Goal: Find contact information: Obtain details needed to contact an individual or organization

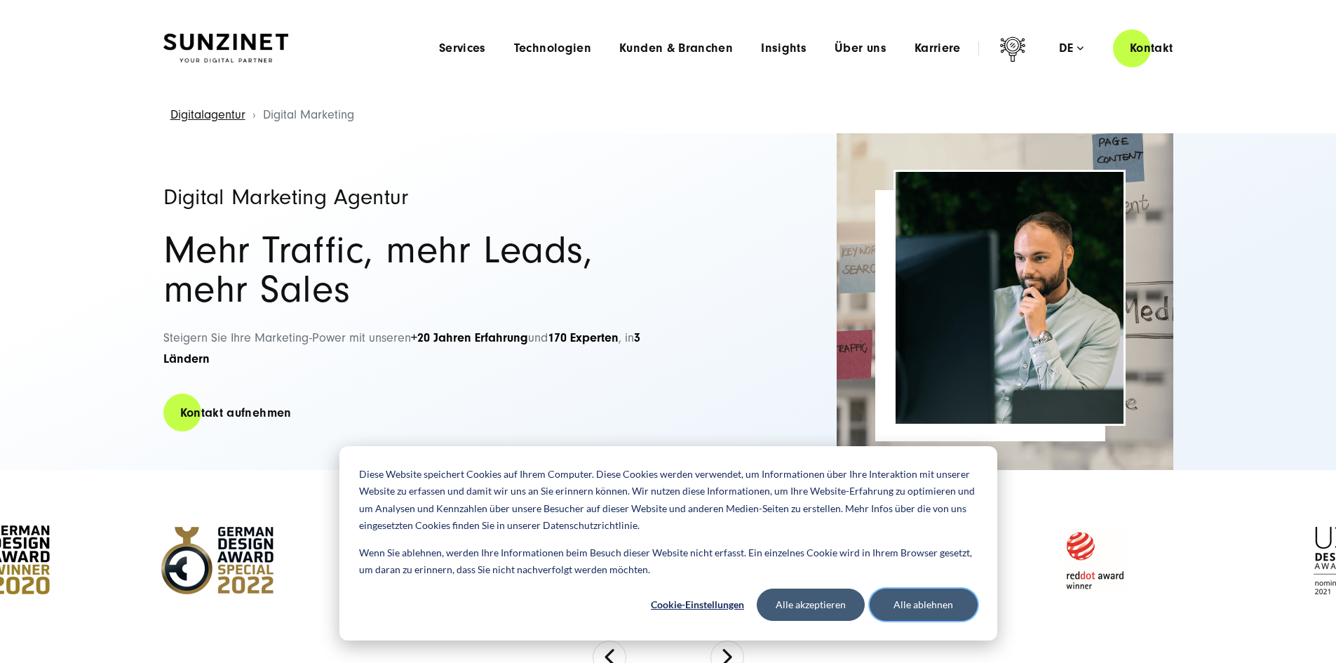
click at [911, 604] on button "Alle ablehnen" at bounding box center [923, 604] width 108 height 32
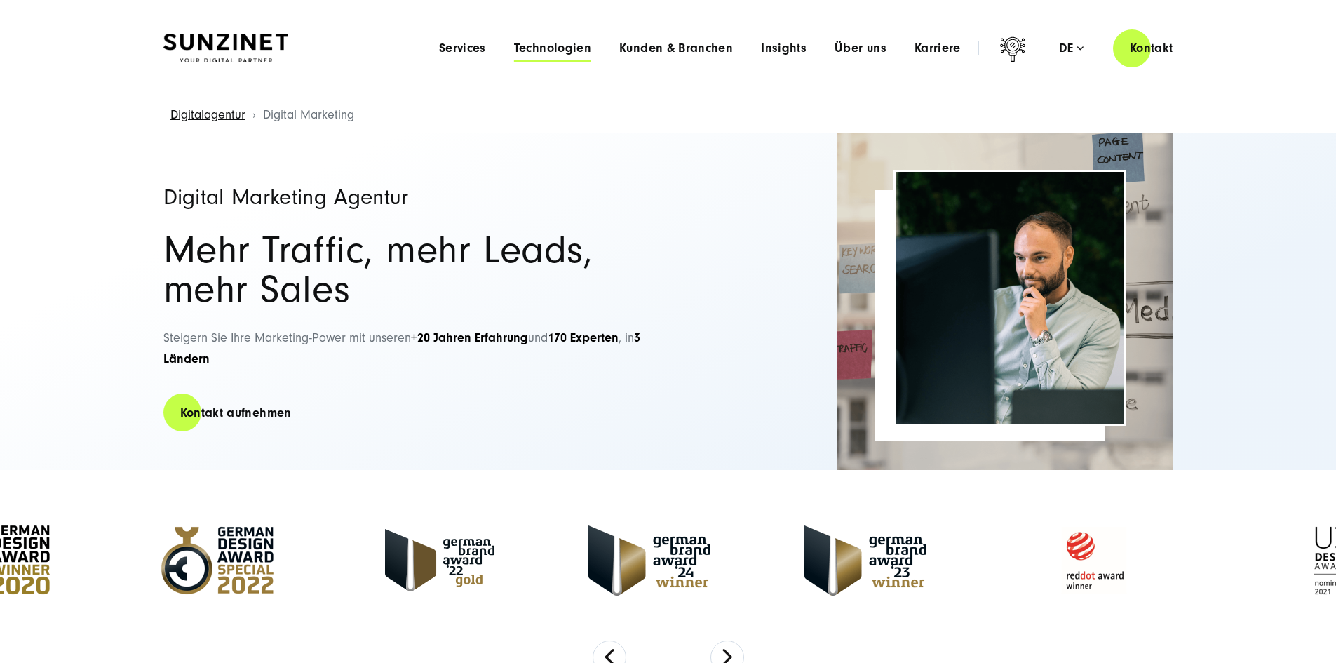
click at [517, 47] on span "Technologien" at bounding box center [552, 48] width 77 height 14
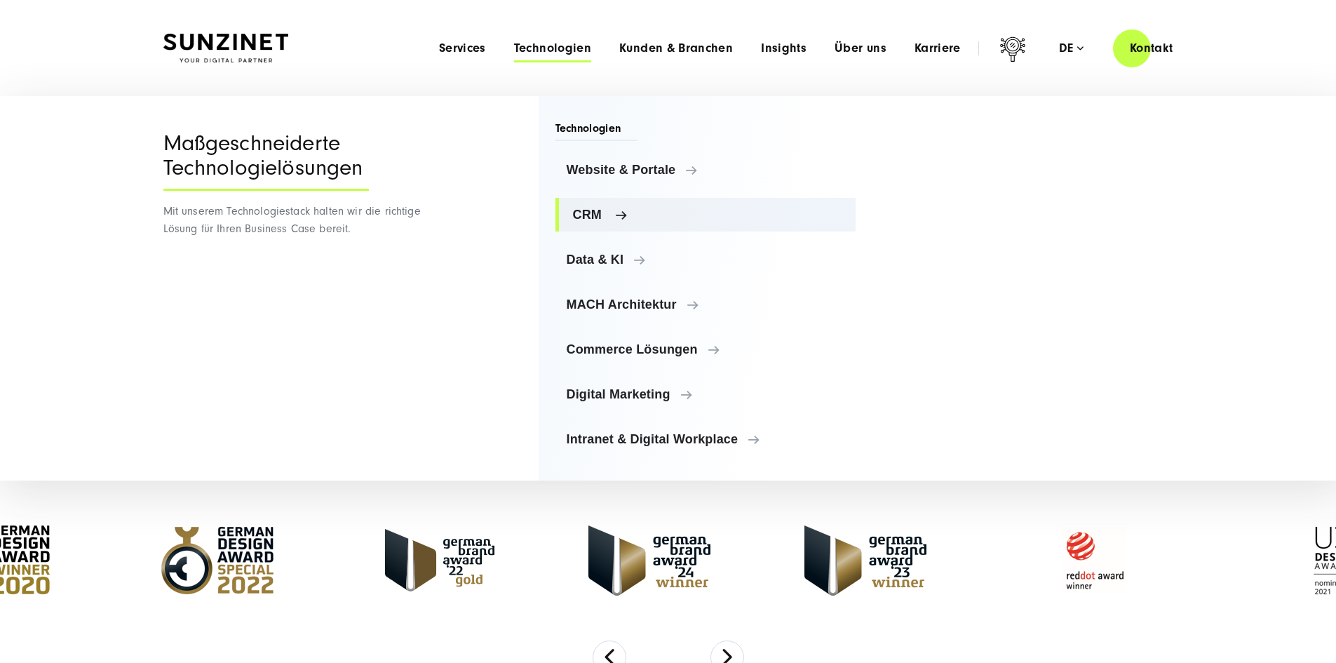
click at [605, 215] on span "CRM" at bounding box center [709, 215] width 272 height 14
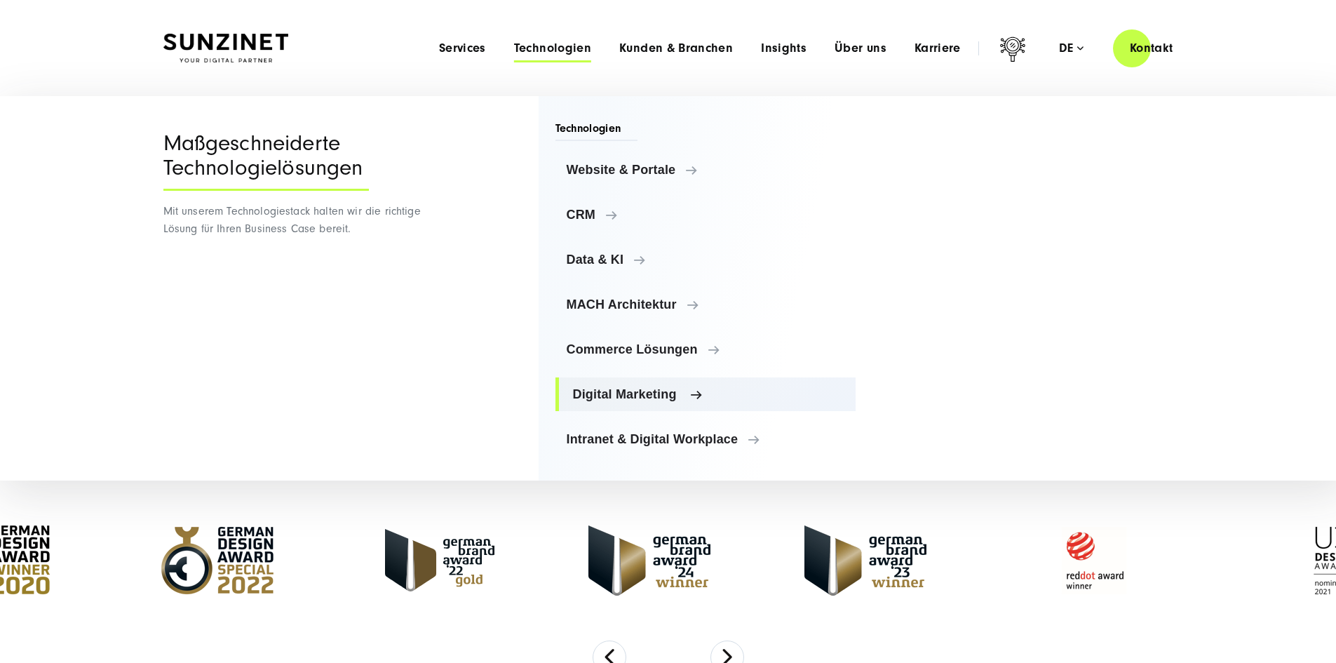
click at [637, 393] on span "Digital Marketing" at bounding box center [709, 394] width 272 height 14
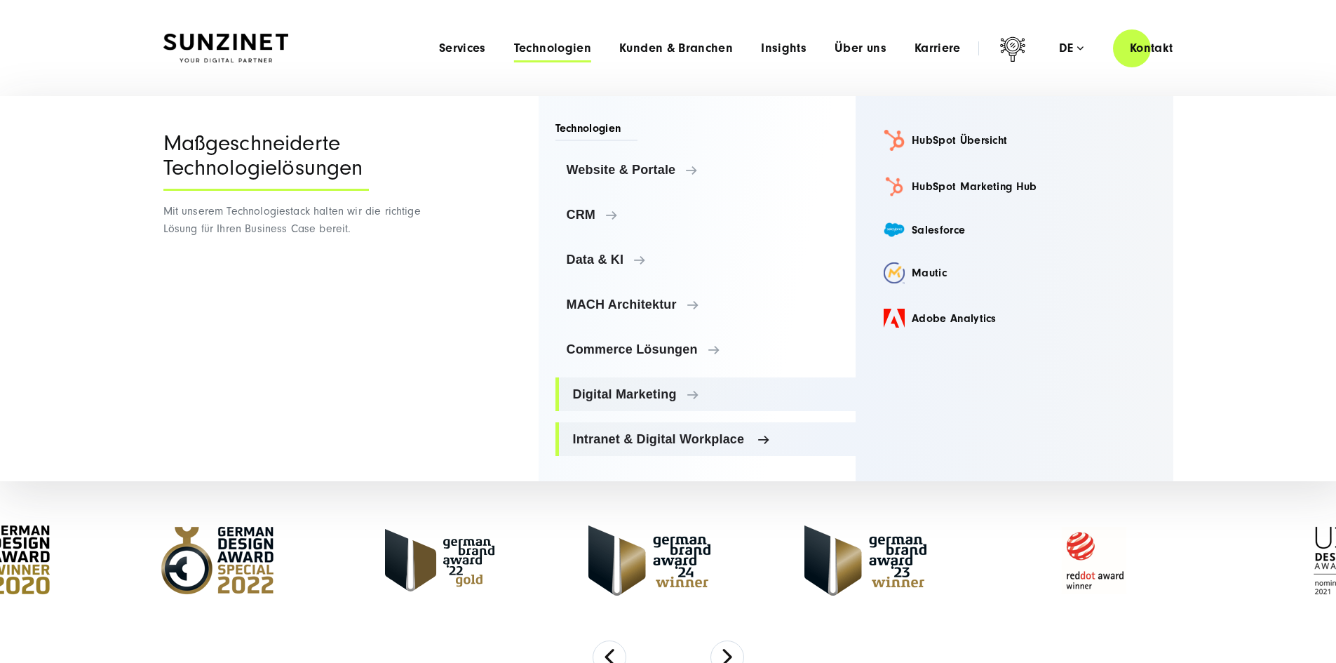
click at [639, 438] on span "Intranet & Digital Workplace" at bounding box center [709, 439] width 272 height 14
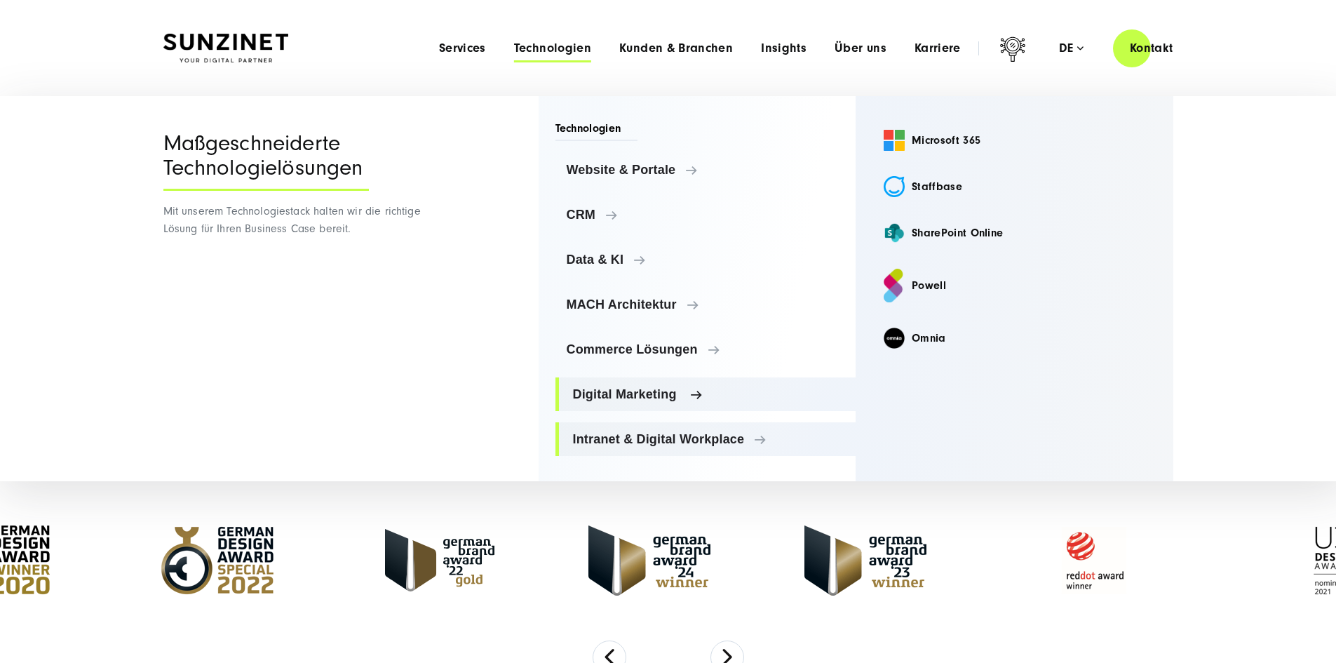
click at [636, 397] on span "Digital Marketing" at bounding box center [709, 394] width 272 height 14
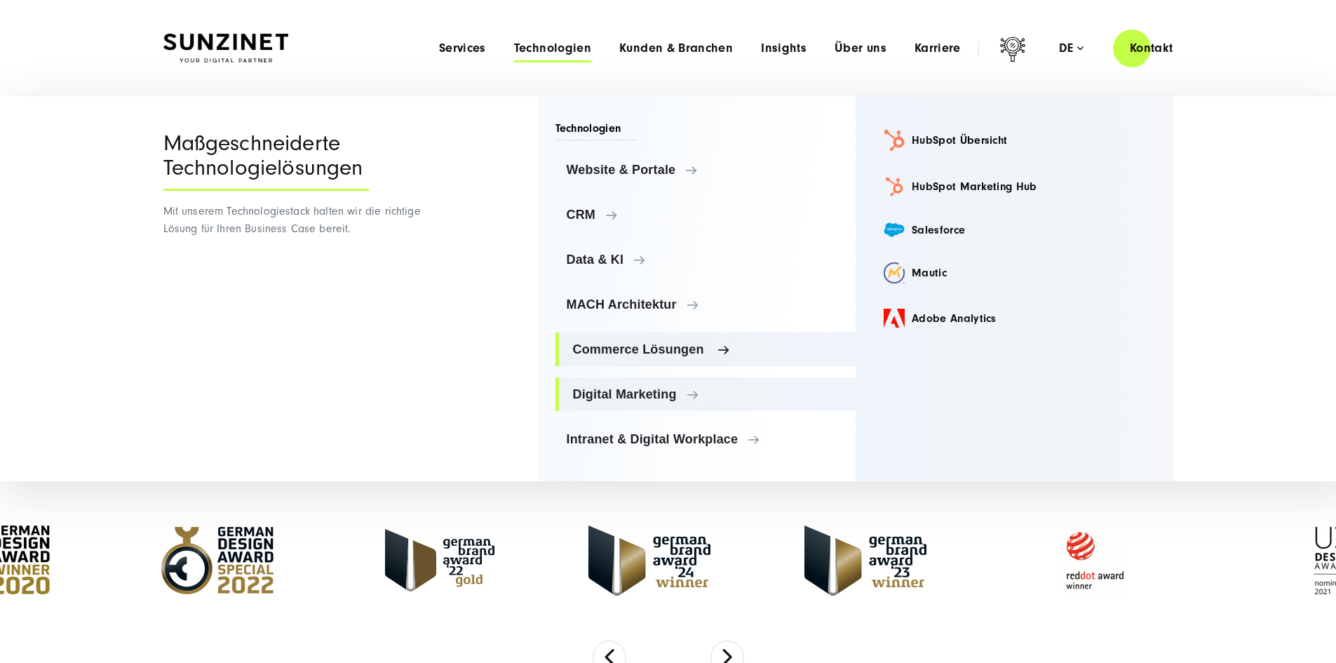
click at [629, 353] on span "Commerce Lösungen" at bounding box center [709, 349] width 272 height 14
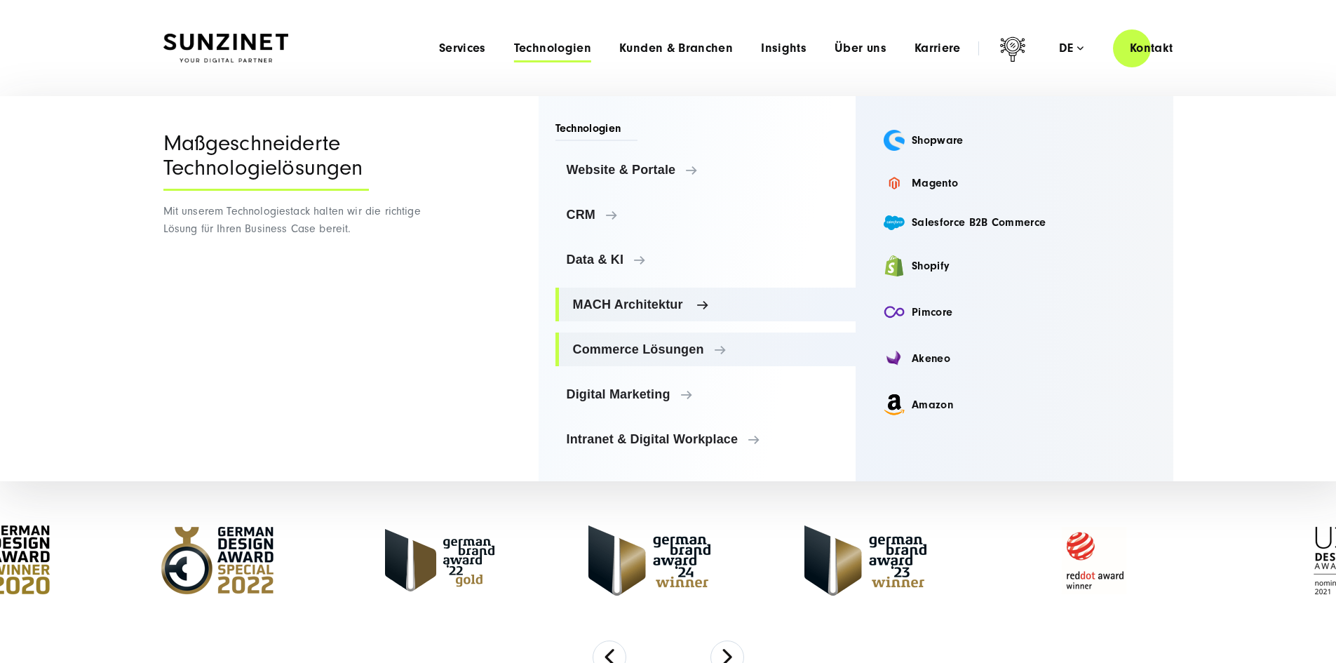
click at [625, 309] on span "MACH Architektur" at bounding box center [709, 304] width 272 height 14
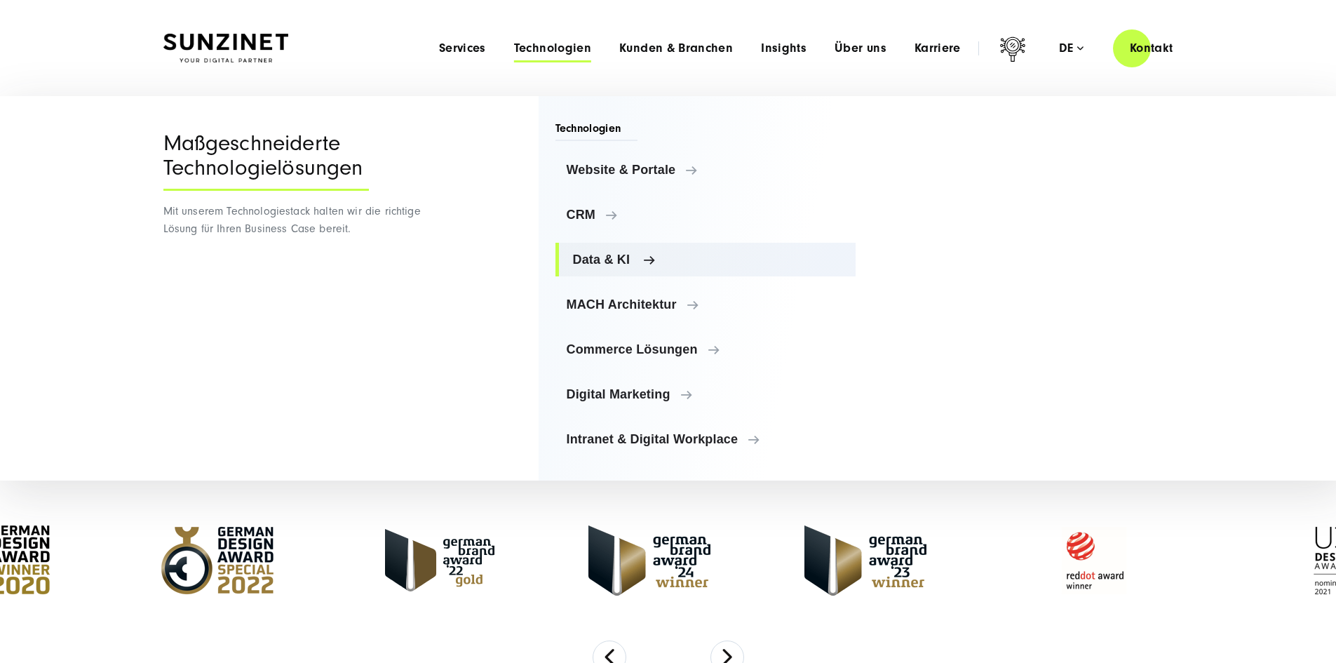
click at [619, 270] on link "Data & KI" at bounding box center [705, 260] width 301 height 34
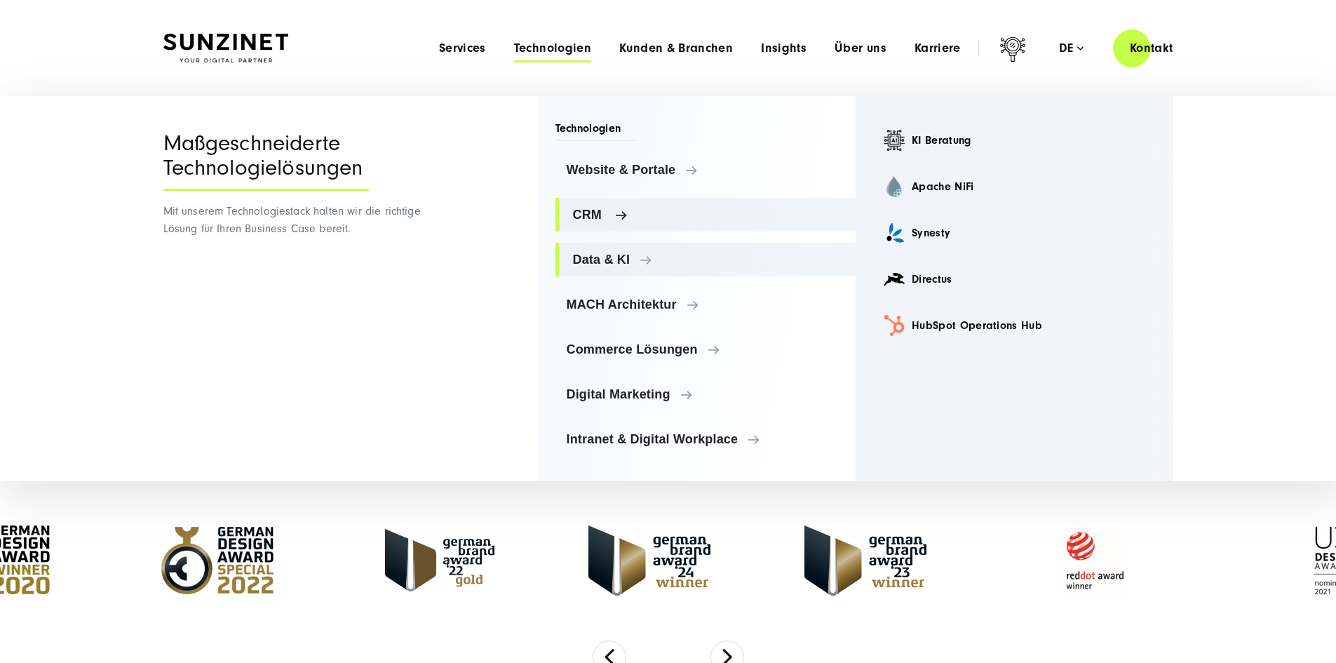
click at [618, 220] on span "CRM" at bounding box center [709, 215] width 272 height 14
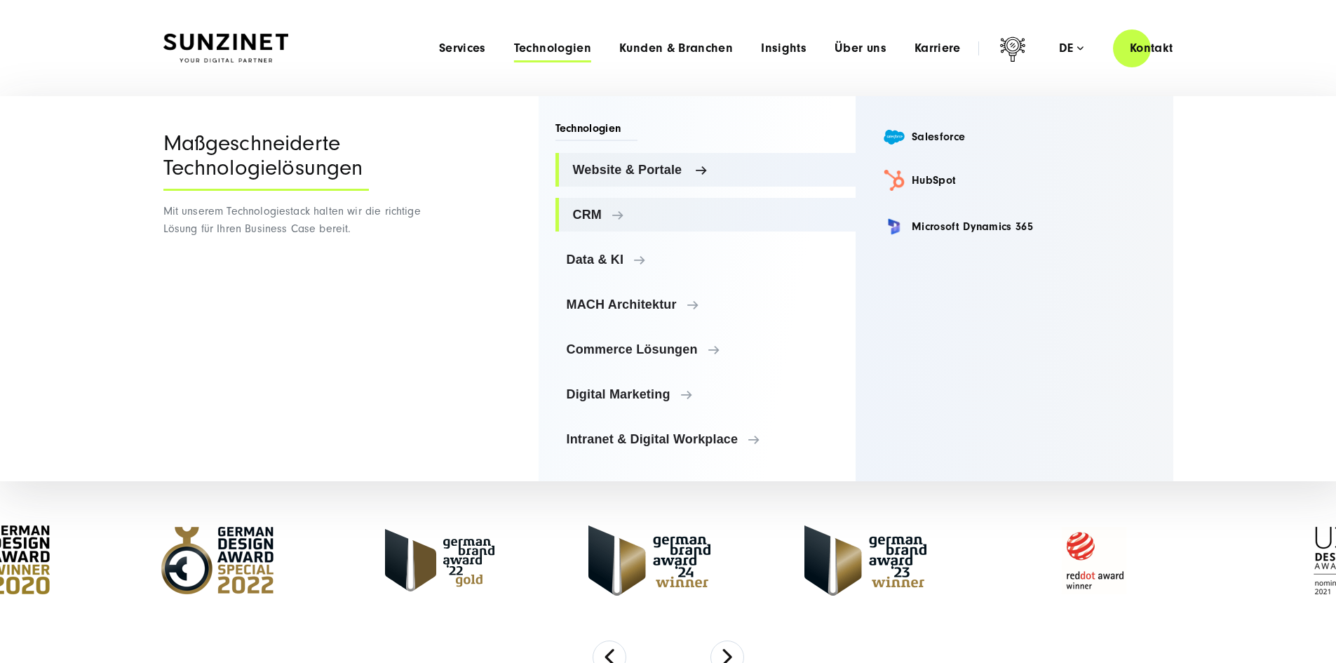
click at [625, 173] on span "Website & Portale" at bounding box center [709, 170] width 272 height 14
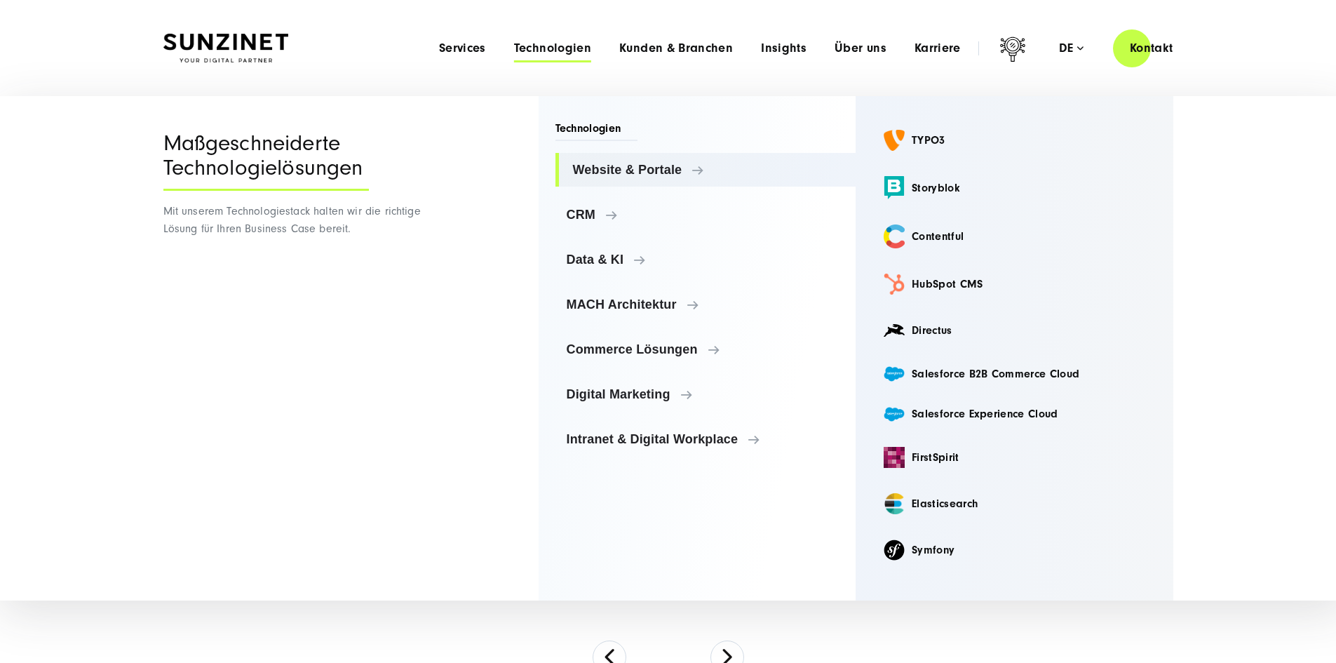
click at [88, 39] on header "Smart Search AI Hier können Sie eine konkrete Frage zu unserer Agentur und unse…" at bounding box center [668, 48] width 1336 height 96
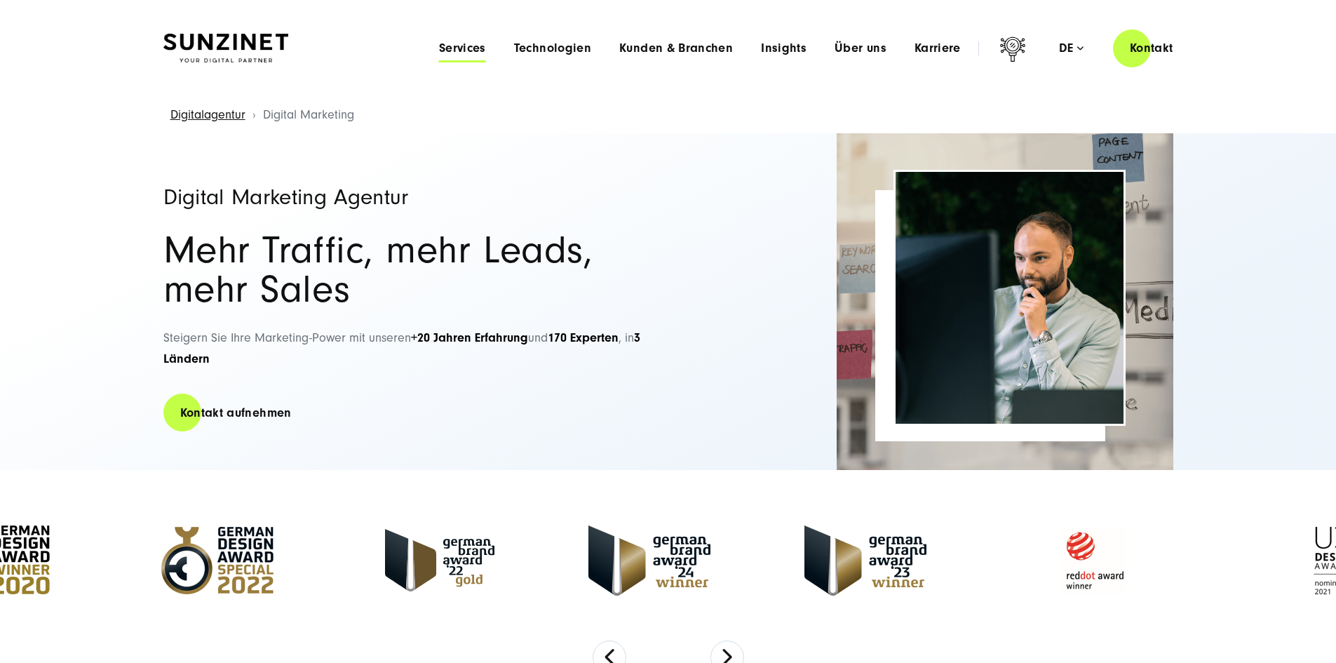
click at [439, 48] on span "Services" at bounding box center [462, 48] width 47 height 14
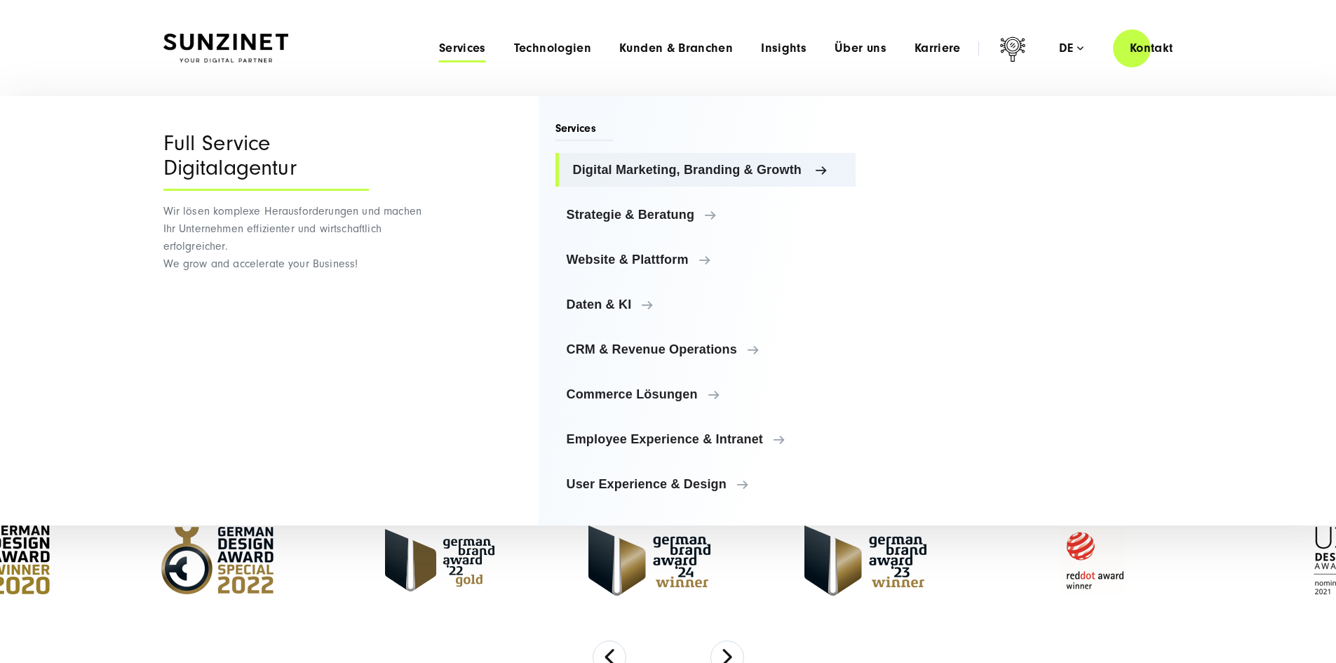
click at [679, 172] on span "Digital Marketing, Branding & Growth" at bounding box center [709, 170] width 272 height 14
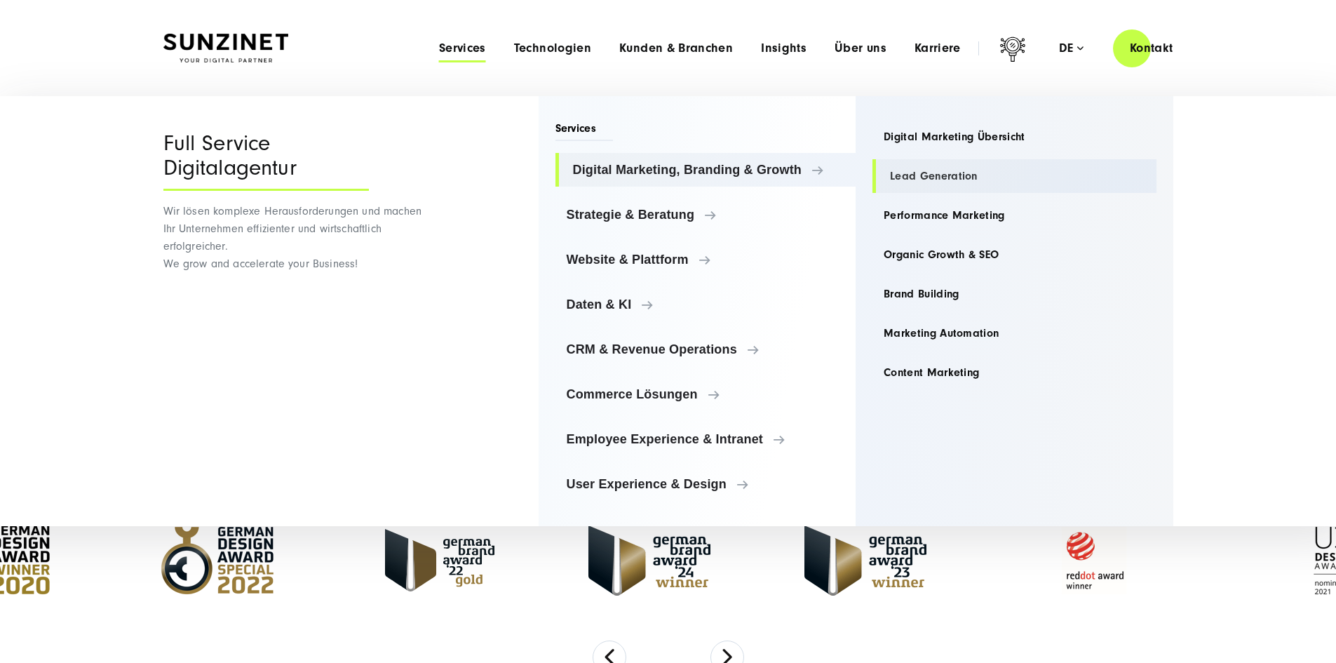
click at [949, 177] on link "Lead Generation" at bounding box center [1014, 176] width 284 height 34
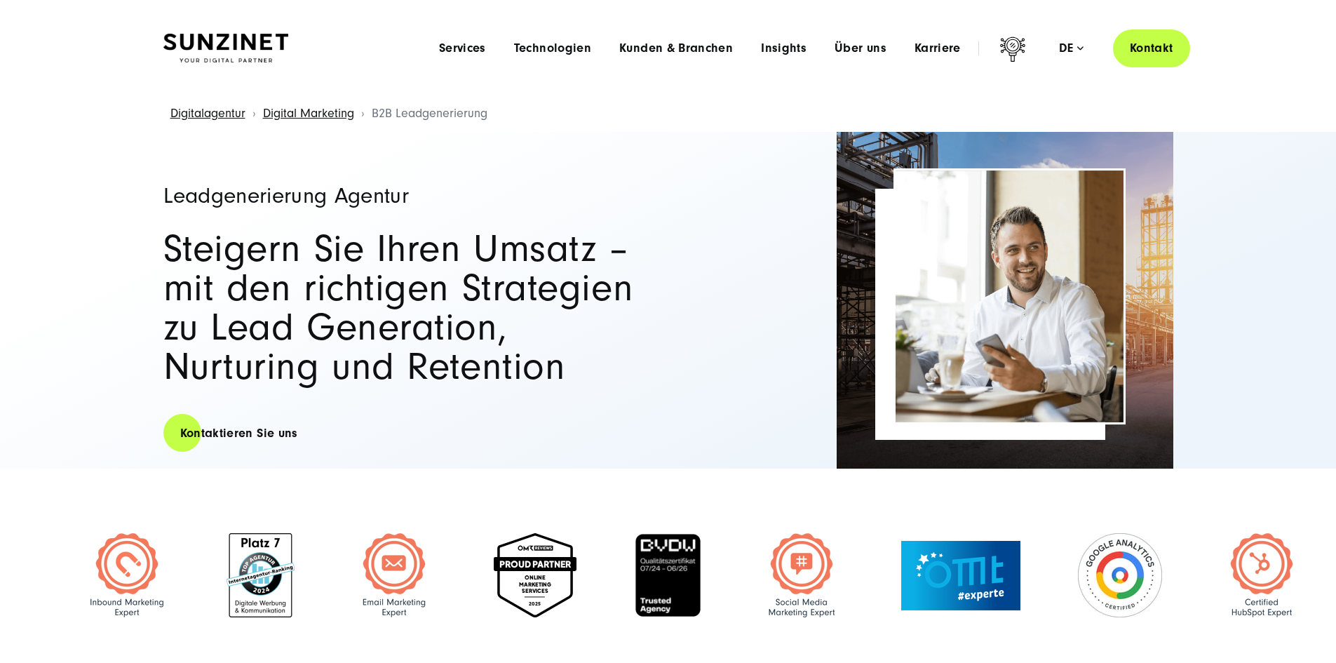
click at [1142, 53] on link "Kontakt" at bounding box center [1151, 48] width 77 height 40
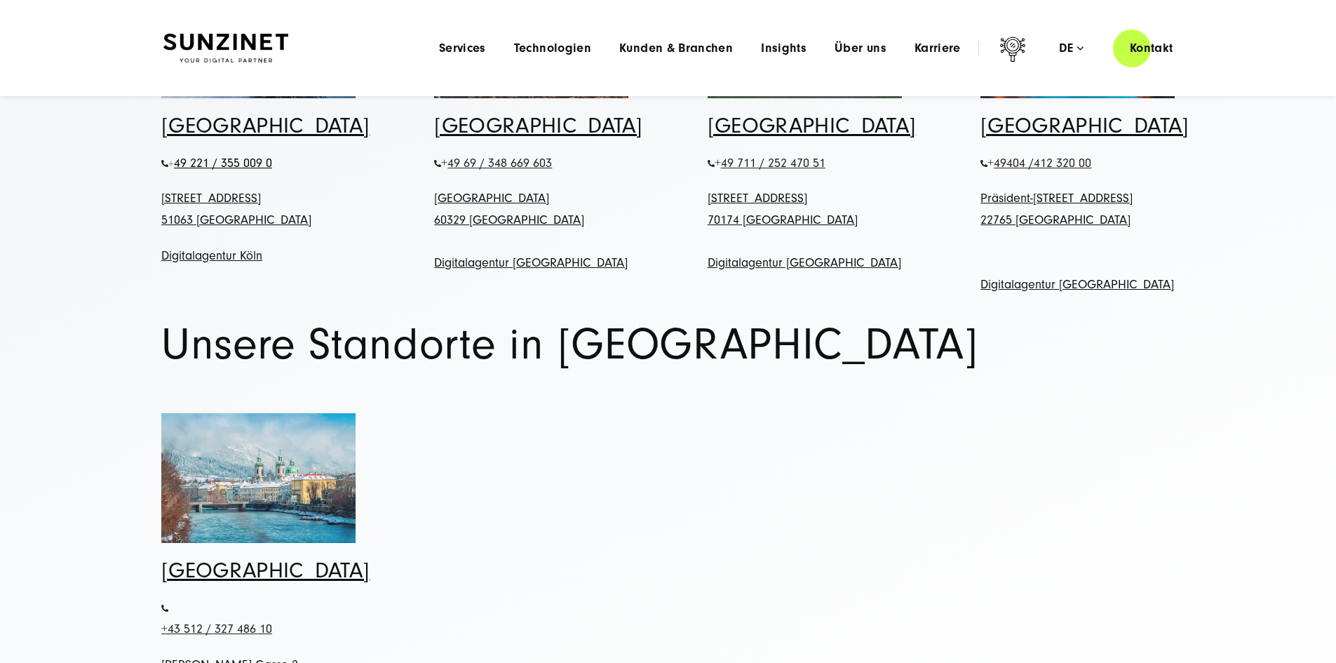
scroll to position [771, 0]
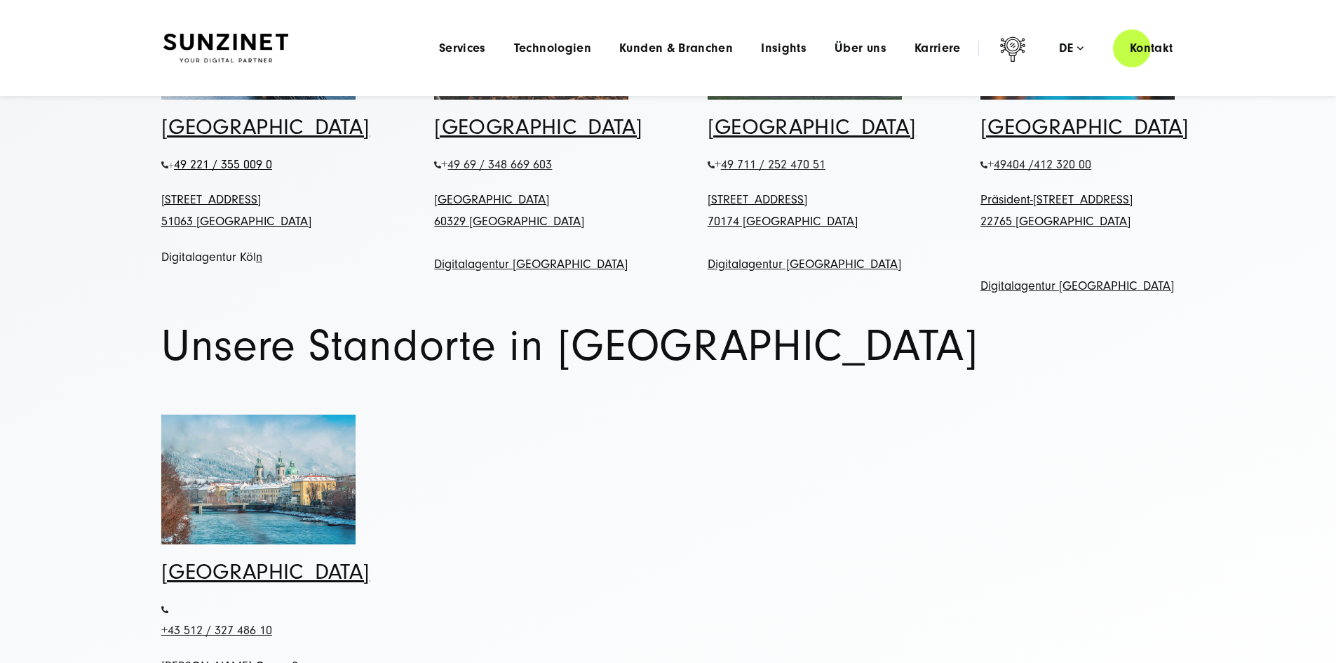
click at [230, 264] on link "Digitalagentur Köl" at bounding box center [208, 257] width 95 height 15
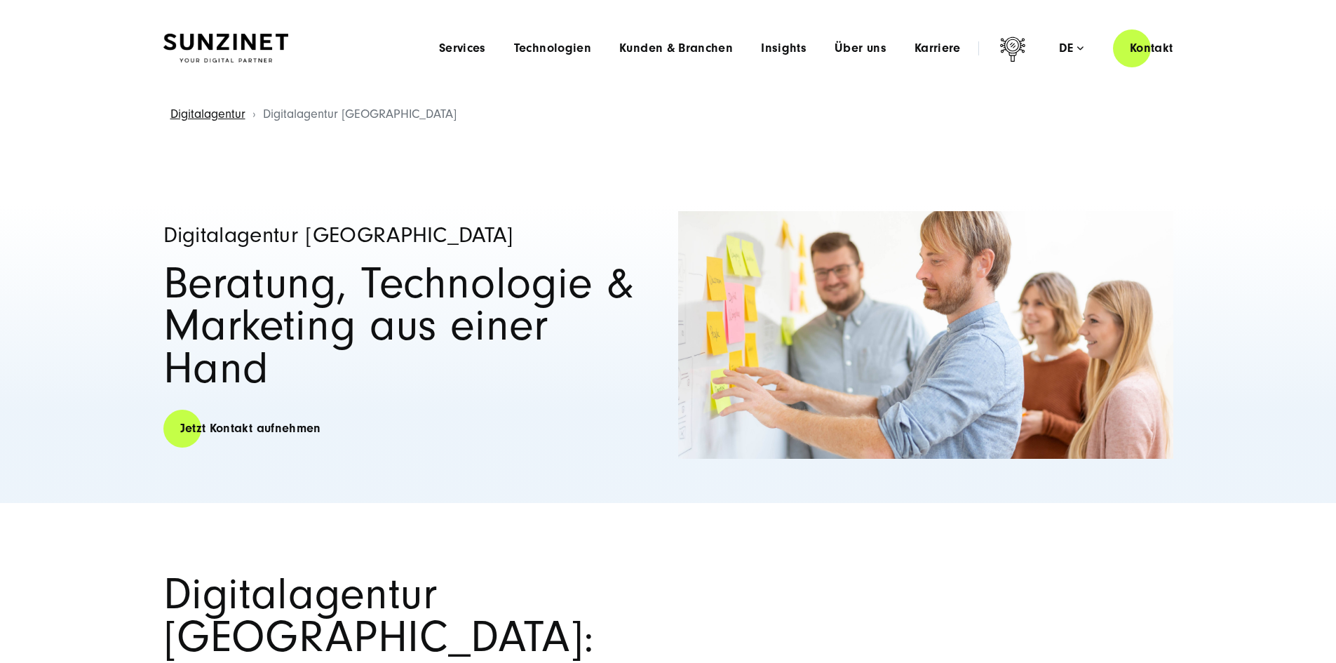
drag, startPoint x: 224, startPoint y: 33, endPoint x: 231, endPoint y: 39, distance: 8.4
click at [225, 34] on img at bounding box center [225, 48] width 125 height 29
